Goal: Task Accomplishment & Management: Manage account settings

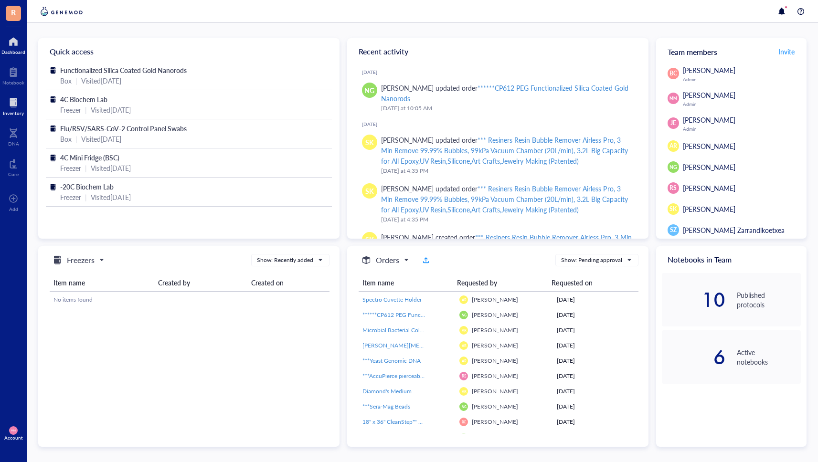
click at [6, 110] on div "Inventory" at bounding box center [13, 113] width 21 height 6
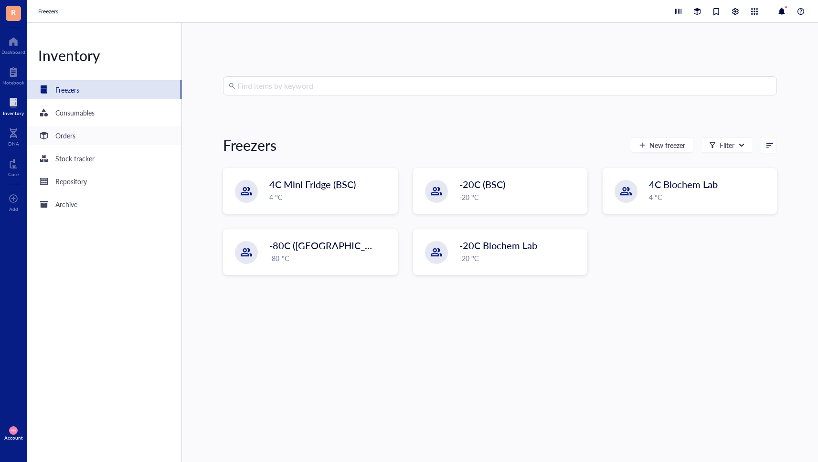
click at [75, 137] on div "Orders" at bounding box center [65, 135] width 20 height 11
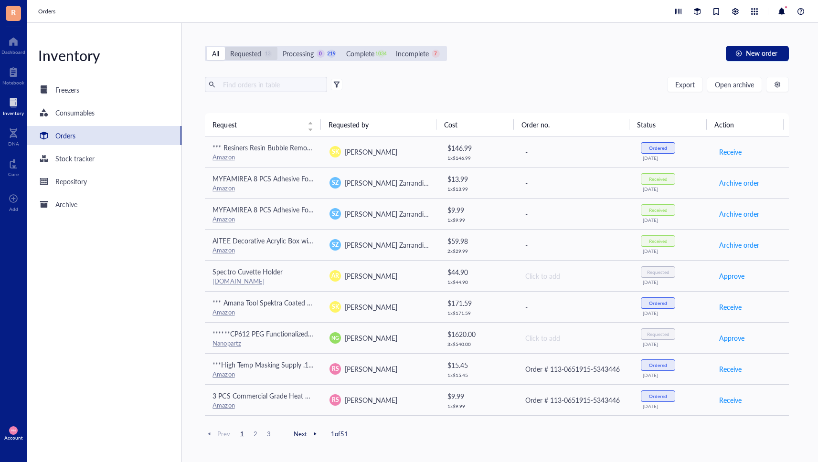
click at [258, 54] on div "Requested" at bounding box center [245, 53] width 31 height 11
click at [225, 47] on input "Requested 13" at bounding box center [225, 47] width 0 height 0
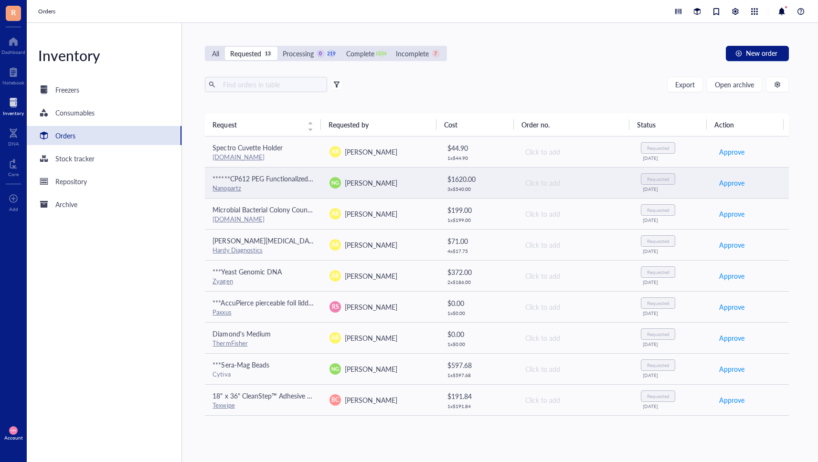
click at [379, 189] on td "NG [PERSON_NAME]" at bounding box center [380, 182] width 117 height 31
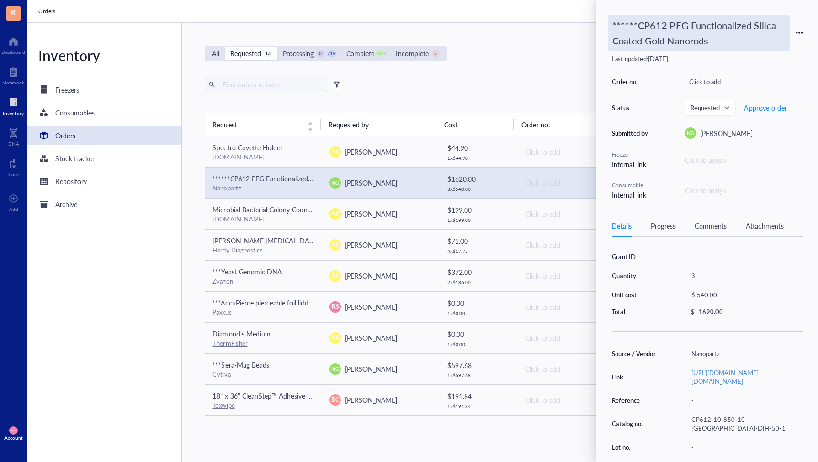
click at [718, 41] on div "******CP612 PEG Functionalized Silica Coated Gold Nanorods" at bounding box center [699, 32] width 183 height 35
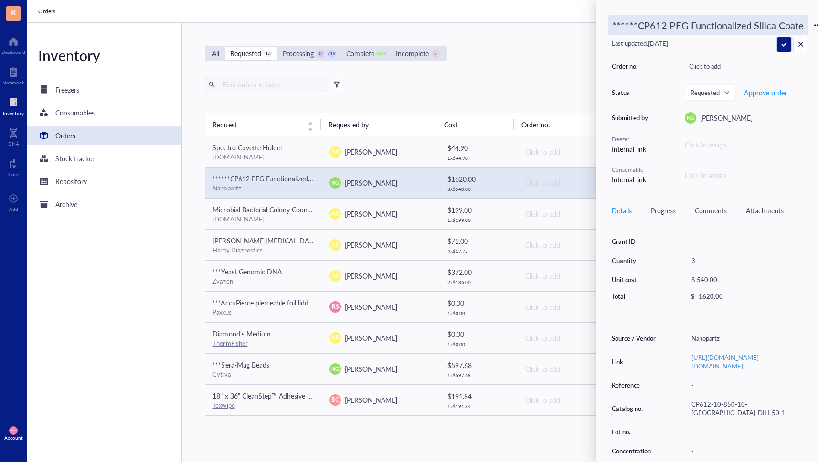
drag, startPoint x: 802, startPoint y: 25, endPoint x: 567, endPoint y: 26, distance: 234.6
click at [567, 26] on div "R Dashboard Notebook Inventory DNA Core To pick up a draggable item, press the …" at bounding box center [409, 231] width 818 height 462
click at [783, 406] on div "Source / Vendor Nanopartz Link [URL][DOMAIN_NAME][DOMAIN_NAME] Reference - Cata…" at bounding box center [707, 414] width 191 height 164
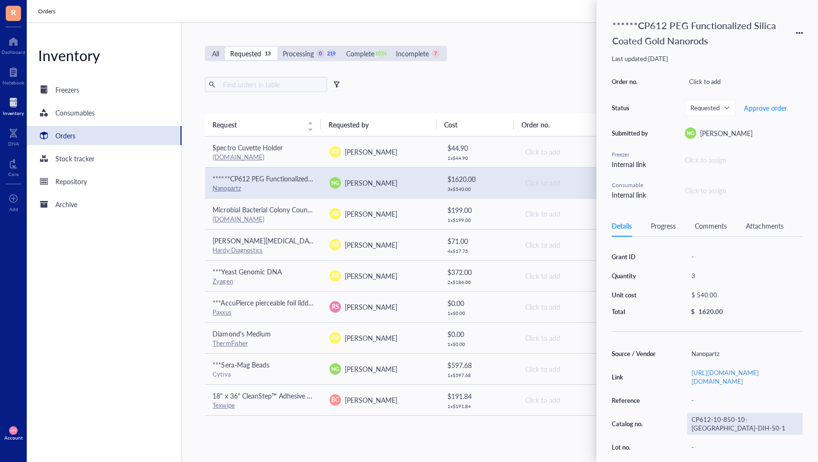
click at [782, 420] on div "CP612-10-850-10-[GEOGRAPHIC_DATA]-DIH-50-1" at bounding box center [746, 424] width 116 height 22
drag, startPoint x: 782, startPoint y: 420, endPoint x: 680, endPoint y: 420, distance: 102.2
click at [680, 420] on div "Source / Vendor Nanopartz Link [URL][DOMAIN_NAME][DOMAIN_NAME] Reference - Cata…" at bounding box center [707, 425] width 191 height 156
click at [749, 106] on span "Approve order" at bounding box center [765, 108] width 43 height 8
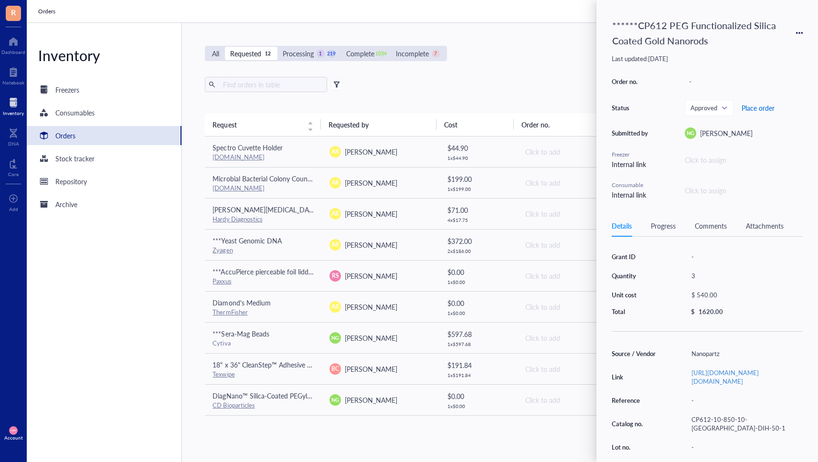
click at [749, 107] on span "Place order" at bounding box center [758, 108] width 33 height 8
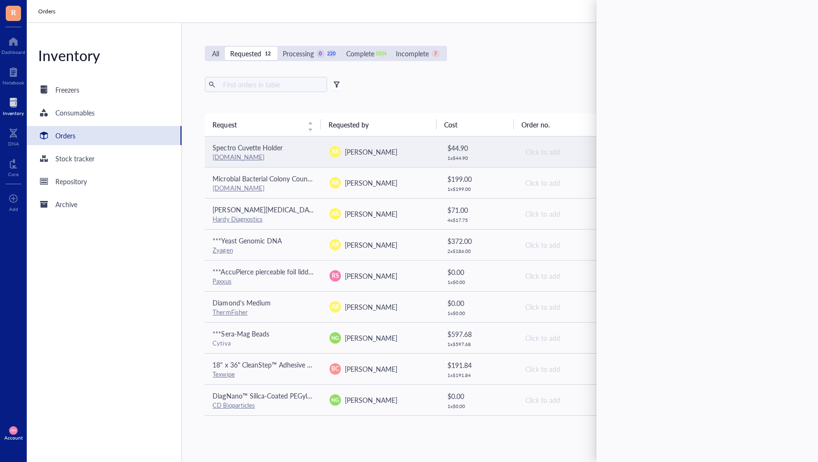
click at [372, 159] on td "AR [PERSON_NAME]" at bounding box center [380, 152] width 117 height 31
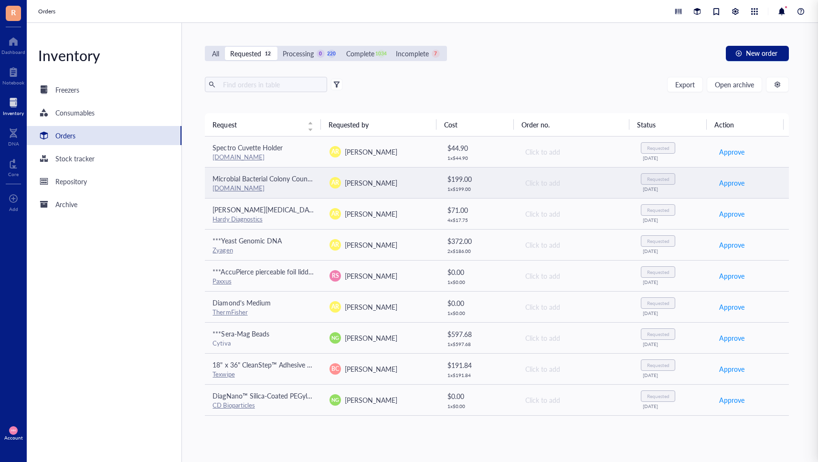
click at [366, 186] on span "[PERSON_NAME]" at bounding box center [371, 183] width 53 height 10
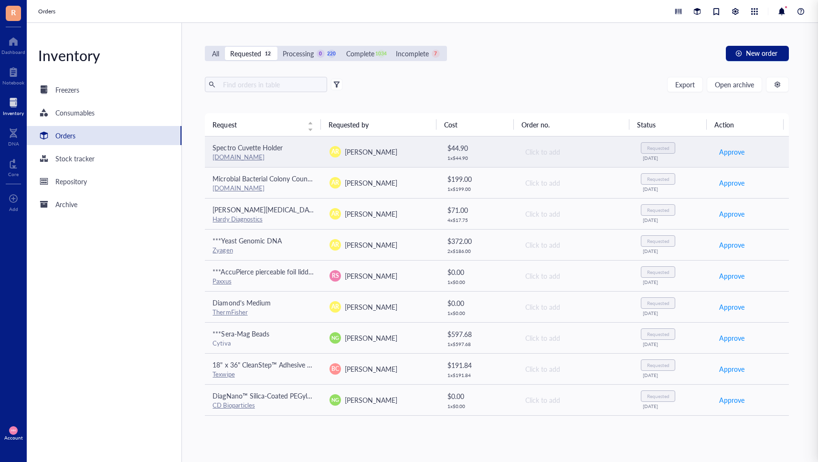
click at [383, 152] on div "AR [PERSON_NAME]" at bounding box center [381, 151] width 102 height 11
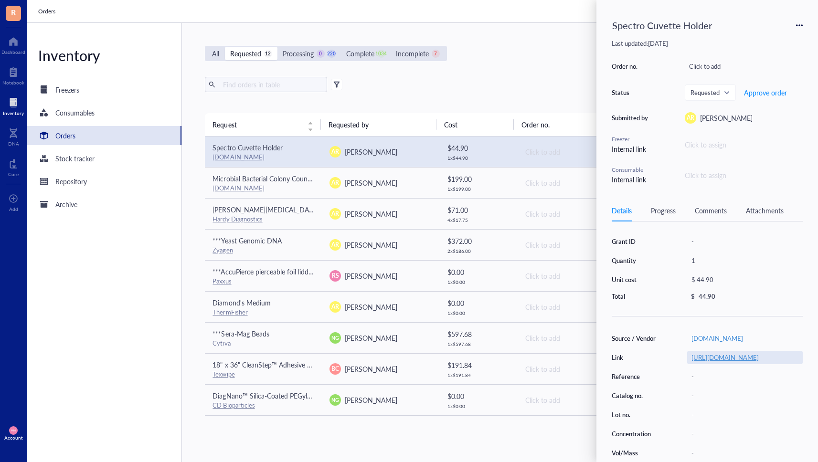
click at [747, 360] on link "[URL][DOMAIN_NAME]" at bounding box center [725, 357] width 67 height 9
click at [780, 92] on span "Approve order" at bounding box center [765, 93] width 43 height 8
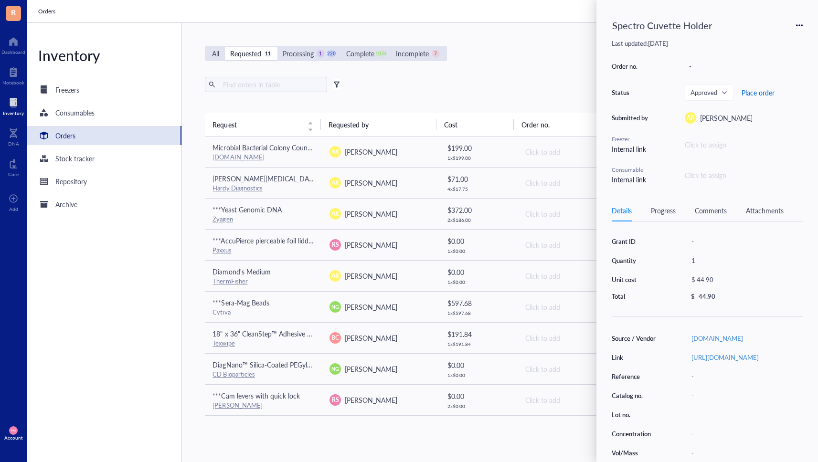
click at [764, 93] on span "Place order" at bounding box center [758, 93] width 33 height 8
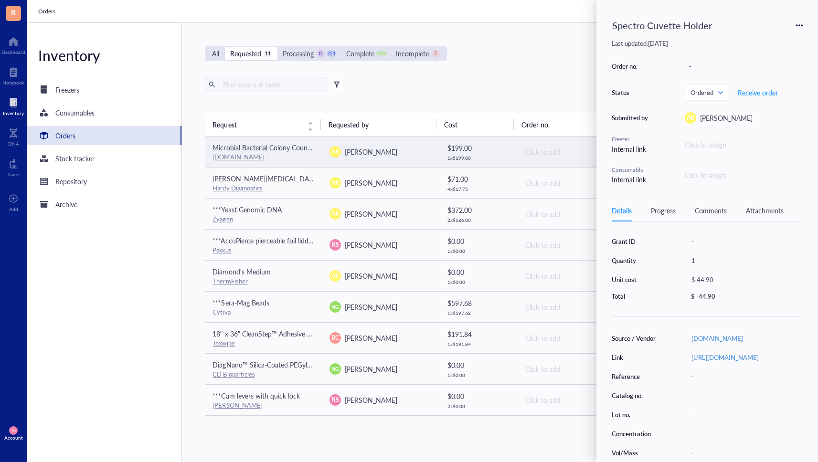
click at [402, 154] on div "AR [PERSON_NAME]" at bounding box center [381, 151] width 102 height 11
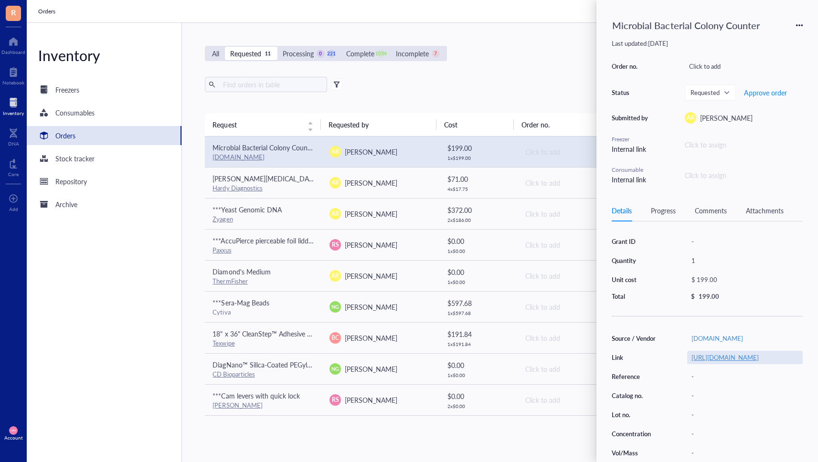
click at [739, 362] on link "[URL][DOMAIN_NAME]" at bounding box center [725, 357] width 67 height 9
click at [754, 90] on span "Approve order" at bounding box center [765, 93] width 43 height 8
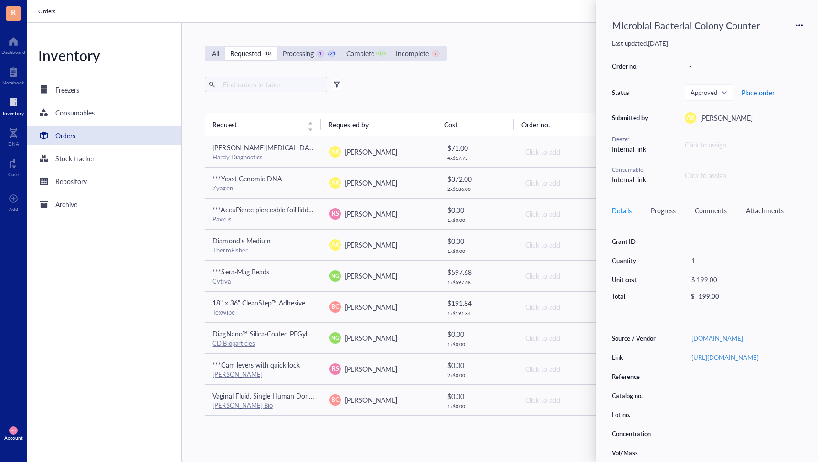
click at [754, 91] on span "Place order" at bounding box center [758, 93] width 33 height 8
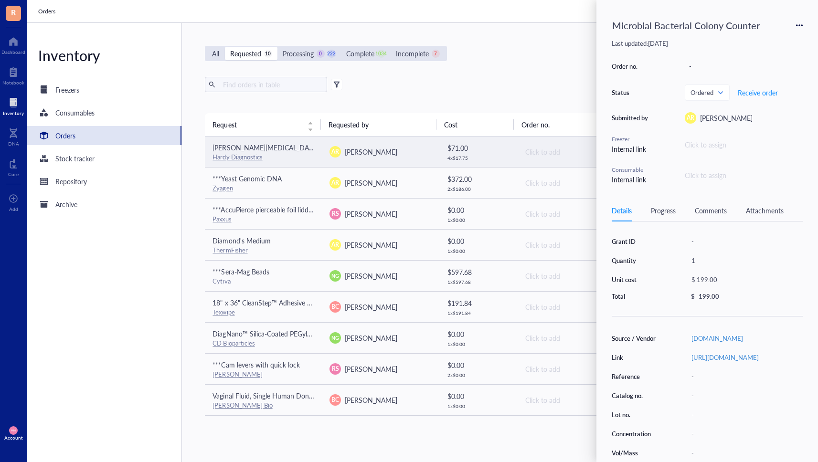
click at [389, 152] on div "AR [PERSON_NAME]" at bounding box center [381, 151] width 102 height 11
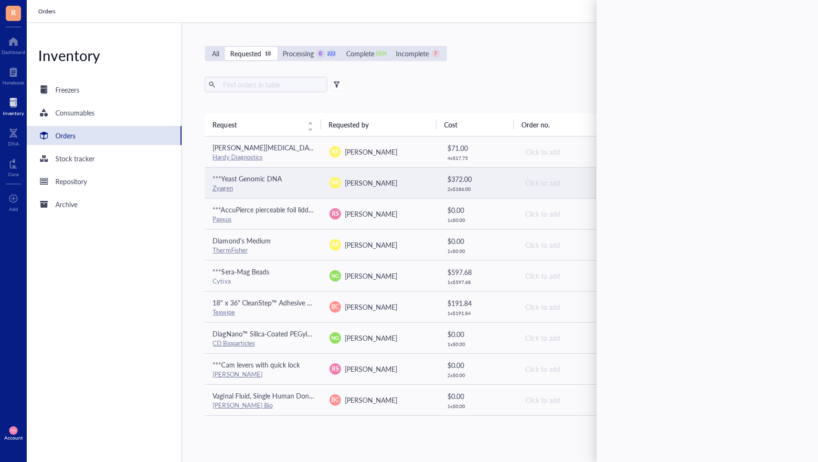
click at [389, 183] on div "AR [PERSON_NAME]" at bounding box center [381, 182] width 102 height 11
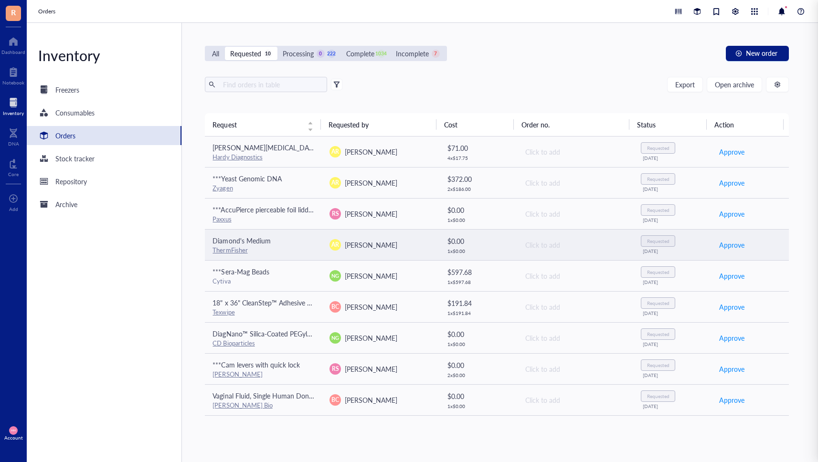
click at [379, 252] on td "AR [PERSON_NAME]" at bounding box center [380, 244] width 117 height 31
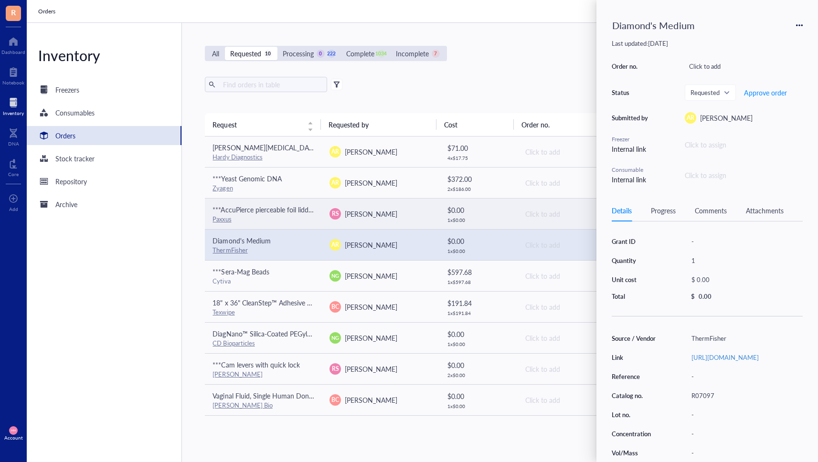
click at [378, 214] on span "[PERSON_NAME]" at bounding box center [371, 214] width 53 height 10
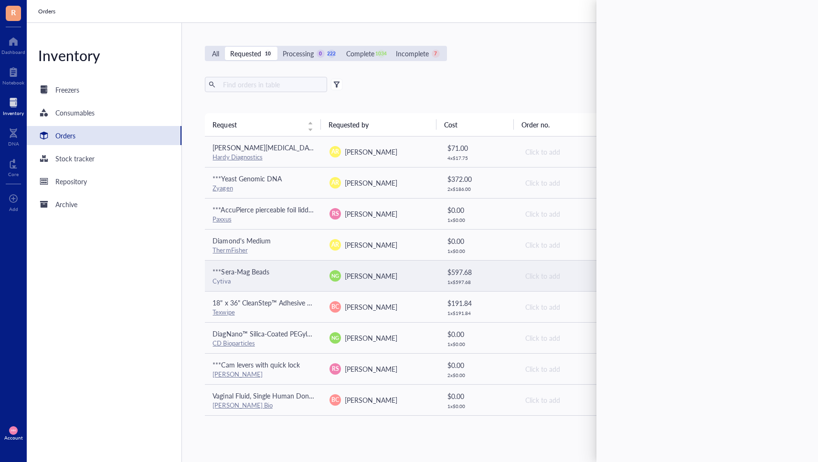
click at [371, 274] on span "[PERSON_NAME]" at bounding box center [371, 276] width 53 height 10
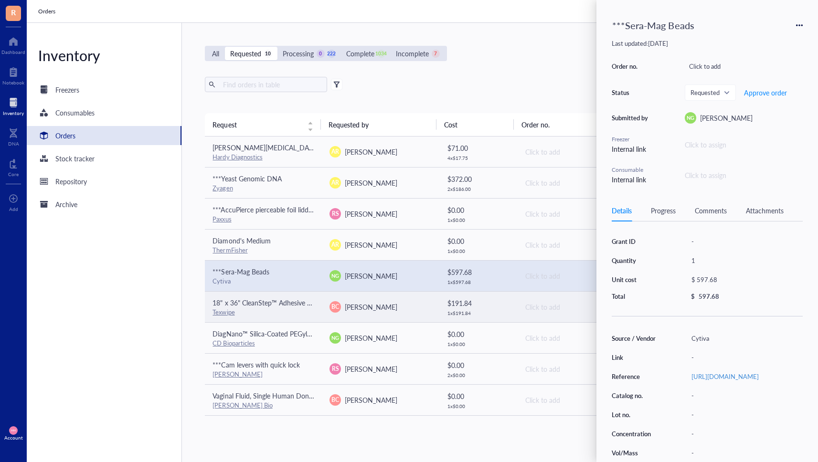
click at [371, 305] on span "[PERSON_NAME]" at bounding box center [371, 307] width 53 height 10
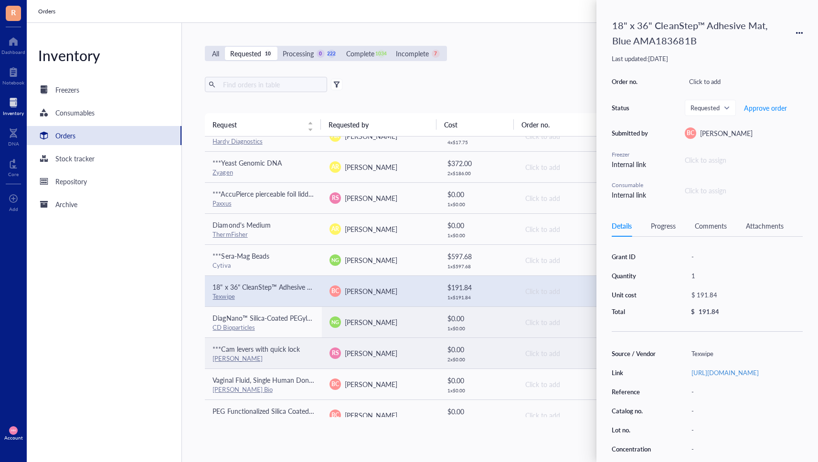
scroll to position [30, 0]
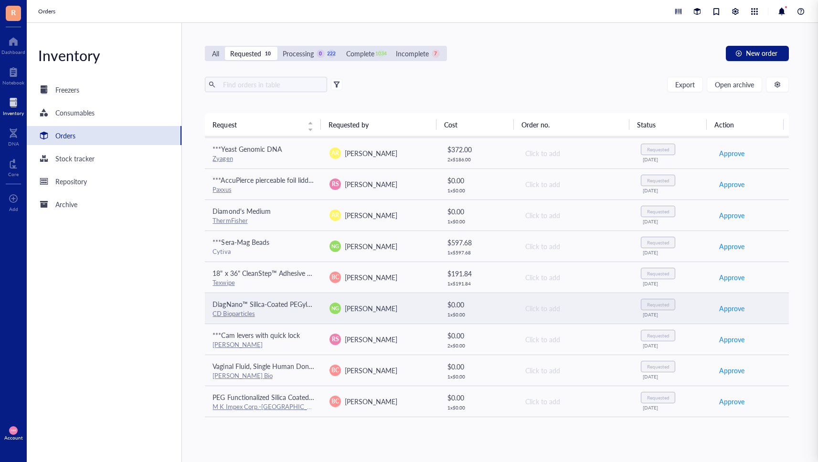
click at [374, 309] on span "[PERSON_NAME]" at bounding box center [371, 309] width 53 height 10
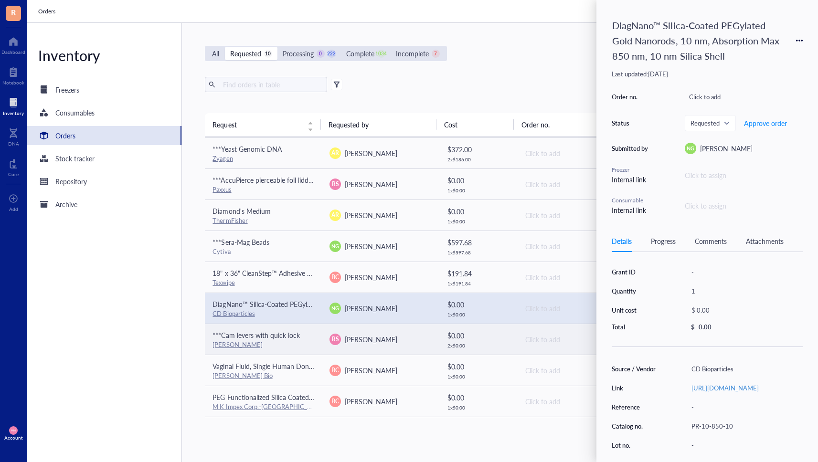
click at [373, 339] on span "[PERSON_NAME]" at bounding box center [371, 340] width 53 height 10
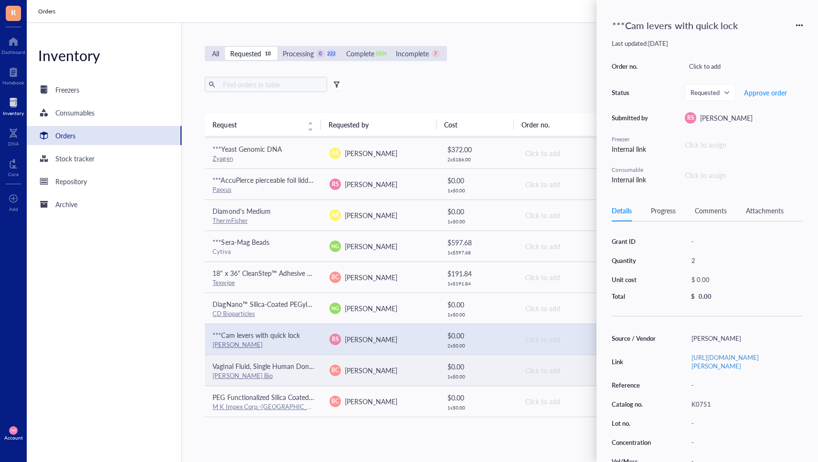
click at [373, 373] on span "[PERSON_NAME]" at bounding box center [371, 371] width 53 height 10
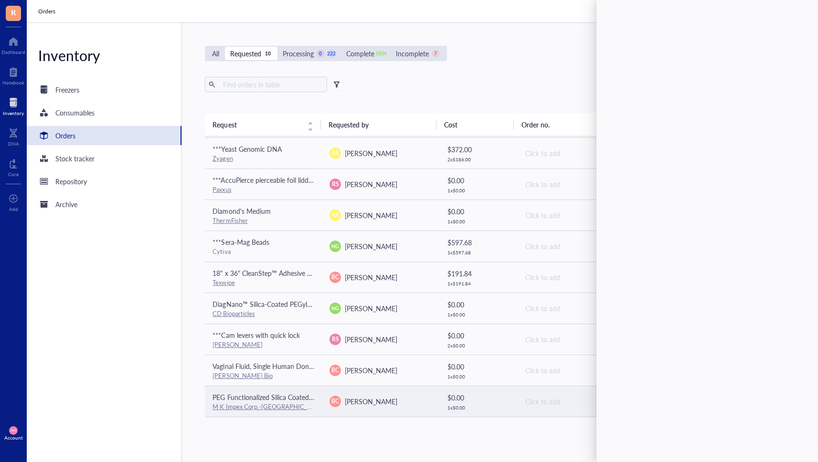
click at [374, 394] on td "BC [PERSON_NAME]" at bounding box center [380, 401] width 117 height 31
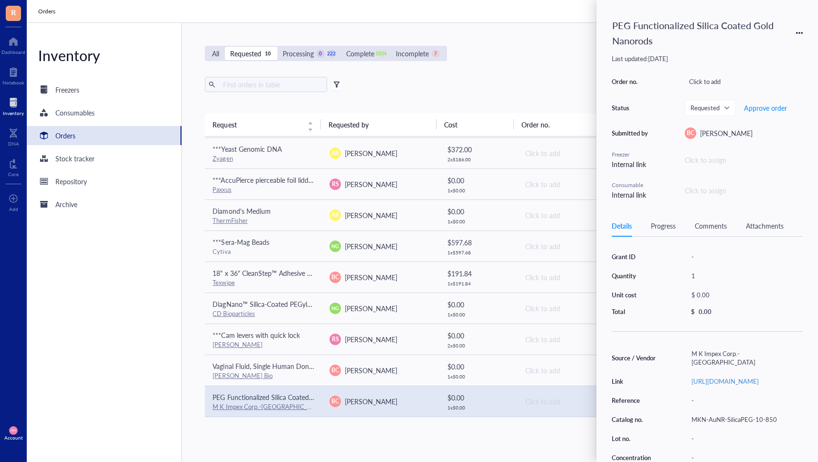
click at [709, 230] on div "Comments" at bounding box center [711, 226] width 32 height 11
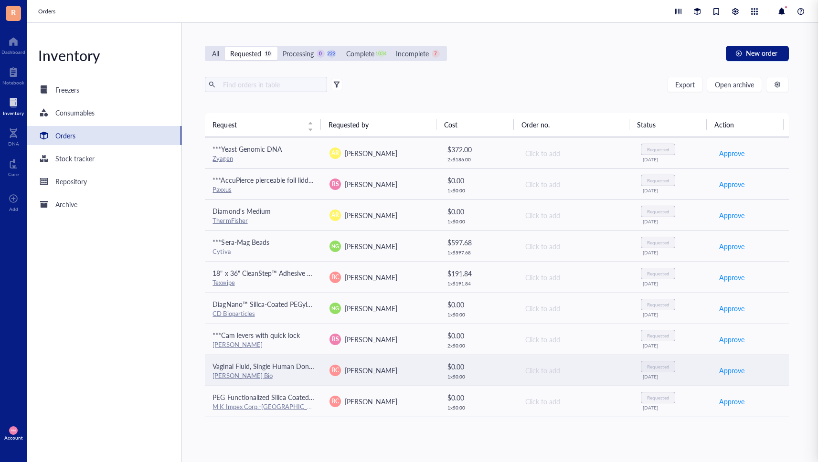
click at [410, 364] on td "BC [PERSON_NAME]" at bounding box center [380, 370] width 117 height 31
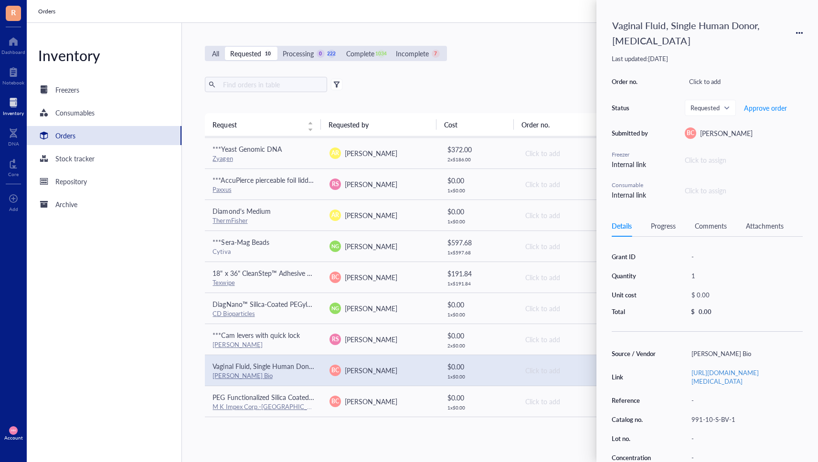
click at [710, 226] on div "Comments" at bounding box center [711, 226] width 32 height 11
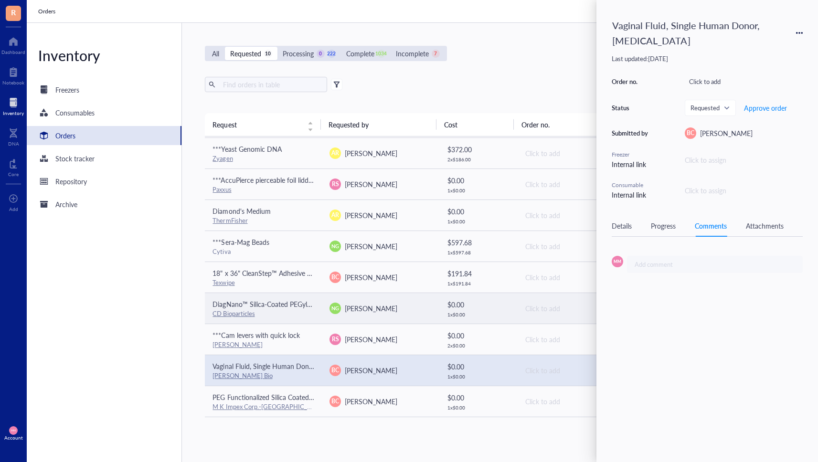
scroll to position [0, 0]
